Goal: Information Seeking & Learning: Learn about a topic

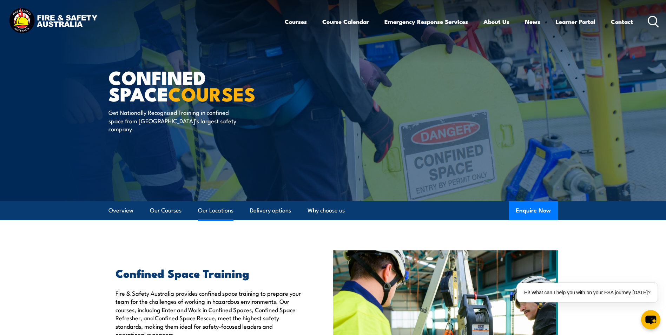
click at [215, 207] on link "Our Locations" at bounding box center [215, 210] width 35 height 19
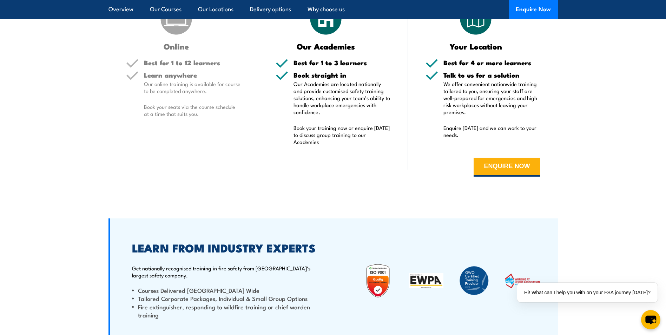
scroll to position [995, 0]
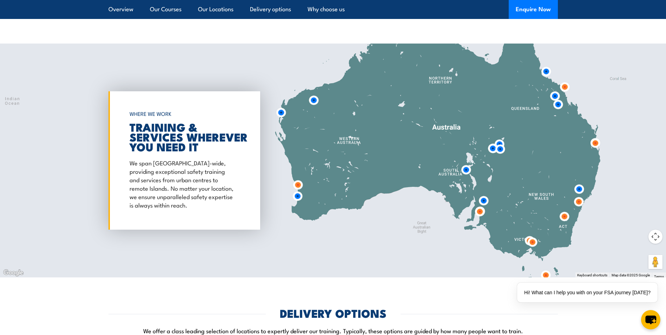
click at [578, 204] on img at bounding box center [578, 201] width 13 height 13
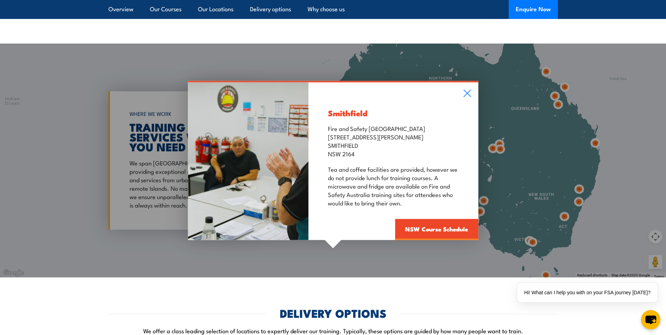
click at [462, 92] on div "Smithfield Fire and Safety Australia Unit 1, 747 The Horsley Drive SMITHFIELD N…" at bounding box center [394, 162] width 170 height 158
click at [582, 186] on div "Smithfield Fire and Safety Australia Unit 1, 747 The Horsley Drive SMITHFIELD N…" at bounding box center [333, 161] width 666 height 234
click at [581, 186] on div "Smithfield Fire and Safety Australia Unit 1, 747 The Horsley Drive SMITHFIELD N…" at bounding box center [333, 161] width 666 height 234
drag, startPoint x: 470, startPoint y: 88, endPoint x: 467, endPoint y: 91, distance: 4.3
click at [470, 88] on div "Smithfield Fire and Safety Australia Unit 1, 747 The Horsley Drive SMITHFIELD N…" at bounding box center [394, 162] width 170 height 158
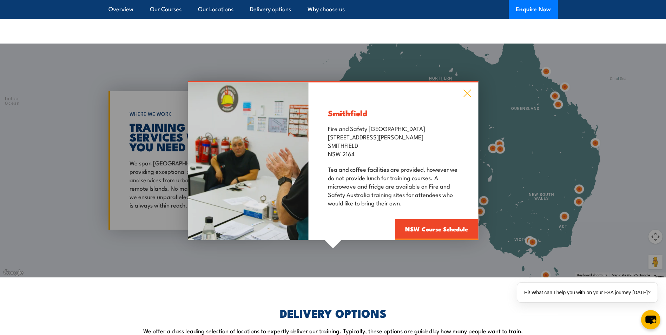
click at [466, 92] on icon at bounding box center [466, 93] width 7 height 7
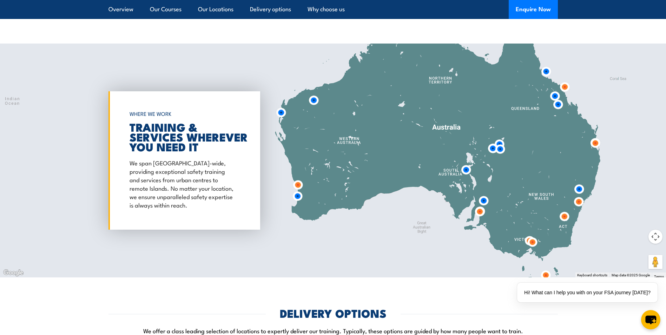
click at [581, 193] on img at bounding box center [579, 189] width 13 height 13
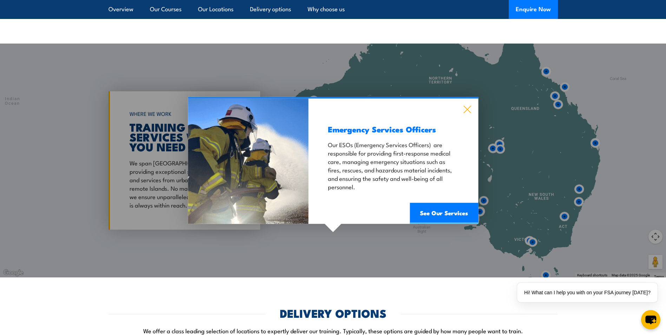
click at [469, 110] on icon at bounding box center [467, 110] width 8 height 8
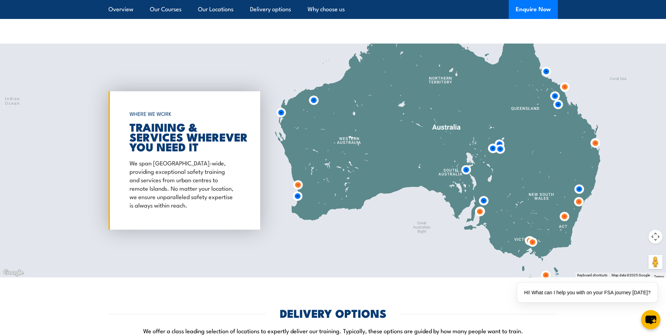
click at [581, 191] on img at bounding box center [579, 189] width 13 height 13
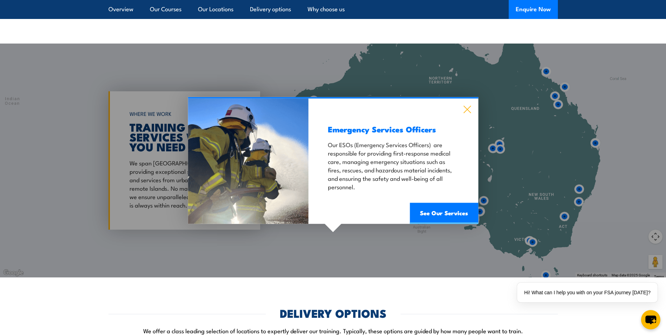
click at [469, 110] on icon at bounding box center [467, 110] width 8 height 8
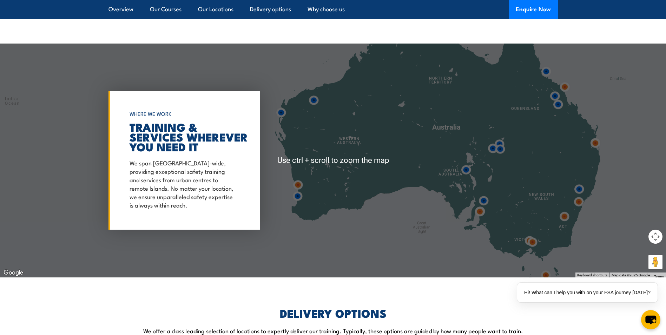
click at [595, 238] on div at bounding box center [333, 161] width 666 height 234
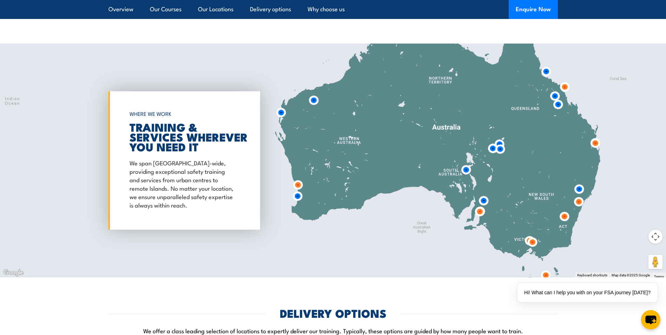
click at [562, 222] on img at bounding box center [564, 216] width 13 height 13
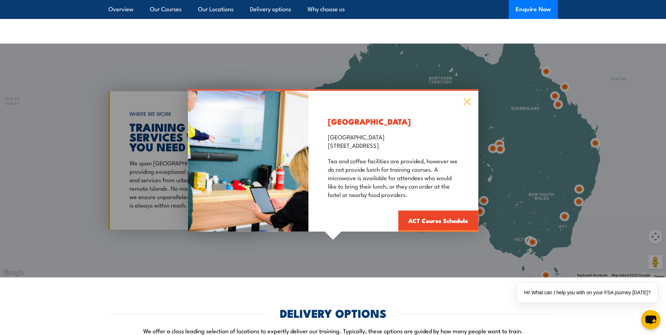
click at [463, 105] on icon at bounding box center [467, 102] width 8 height 8
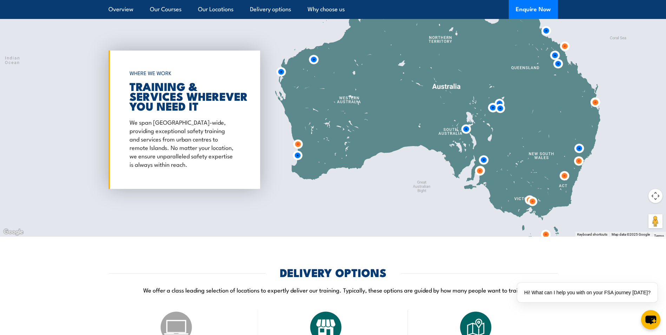
scroll to position [1039, 0]
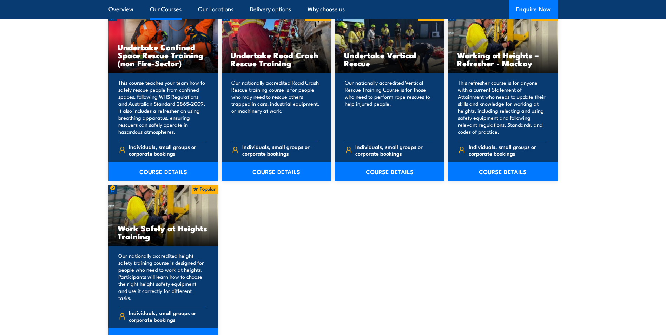
scroll to position [1194, 0]
